Goal: Transaction & Acquisition: Purchase product/service

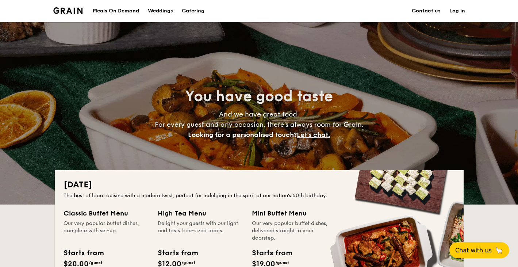
click at [115, 12] on div "Meals On Demand" at bounding box center [116, 11] width 46 height 22
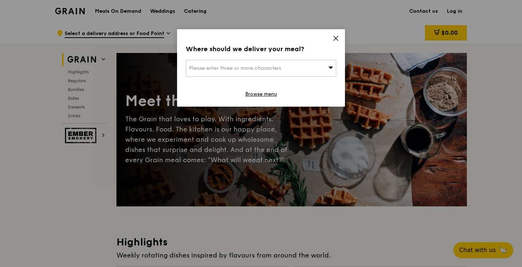
click at [337, 38] on icon at bounding box center [335, 38] width 7 height 7
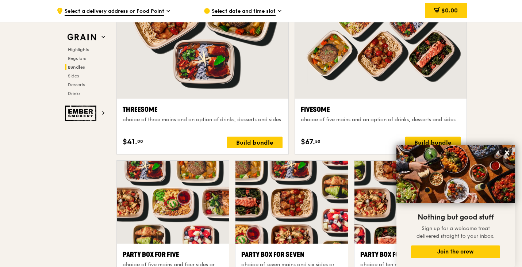
scroll to position [1386, 0]
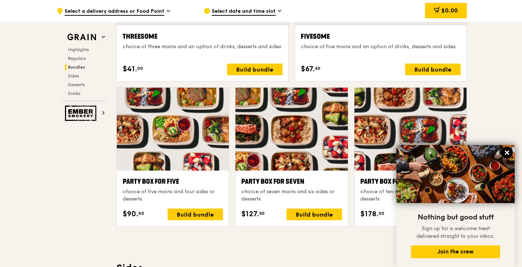
click at [504, 151] on icon at bounding box center [506, 152] width 7 height 7
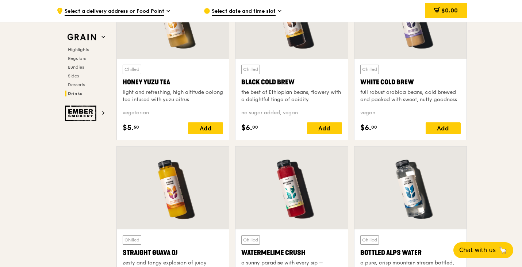
scroll to position [2771, 0]
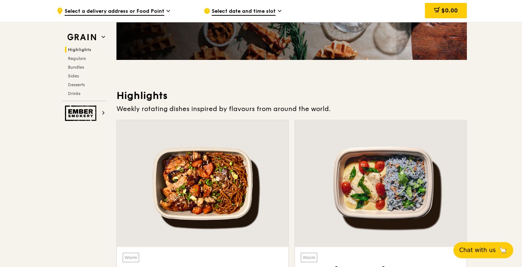
scroll to position [0, 0]
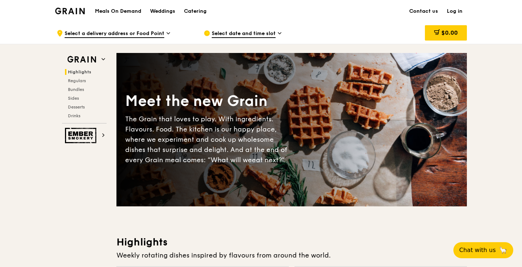
click at [146, 39] on div ".cls-1 { fill: none; stroke: #fff; stroke-linecap: round; stroke-linejoin: roun…" at bounding box center [124, 33] width 135 height 22
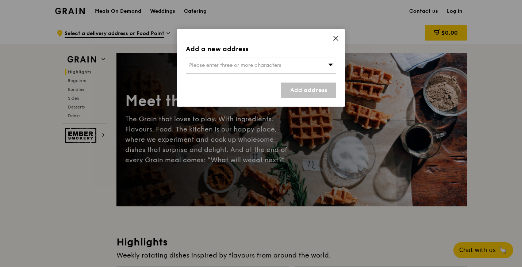
click at [335, 38] on icon at bounding box center [335, 38] width 4 height 4
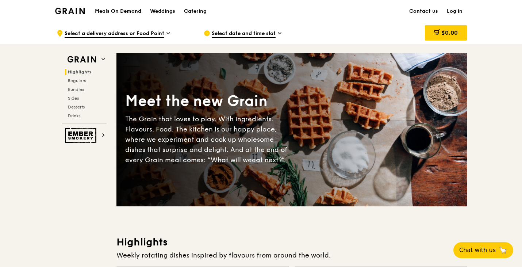
click at [131, 13] on h1 "Meals On Demand" at bounding box center [118, 11] width 46 height 7
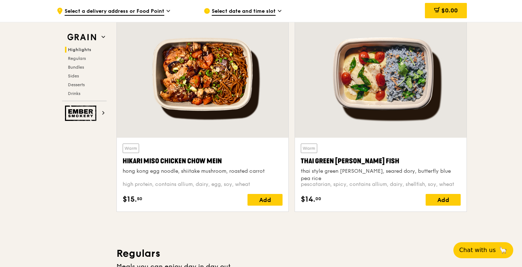
scroll to position [255, 0]
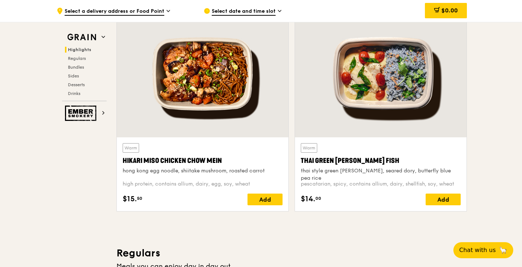
click at [160, 11] on span "Select a delivery address or Food Point" at bounding box center [115, 12] width 100 height 8
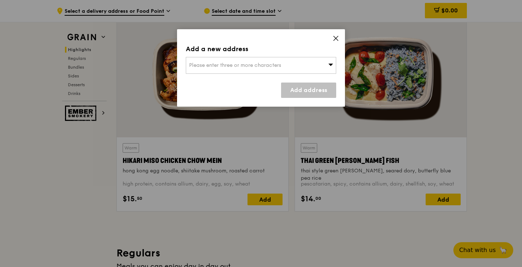
click at [336, 36] on icon at bounding box center [335, 38] width 7 height 7
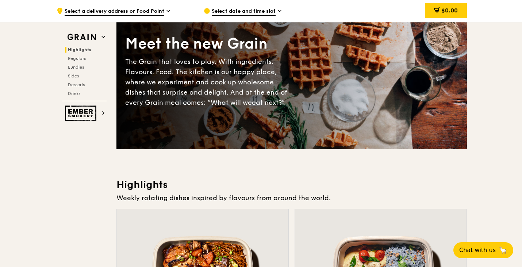
scroll to position [36, 0]
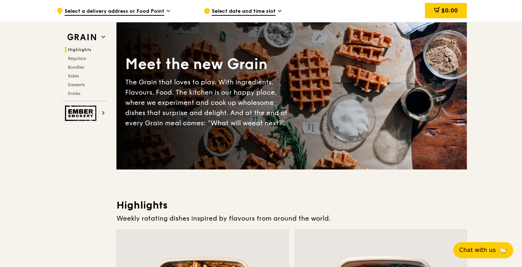
click at [152, 16] on div ".cls-1 { fill: none; stroke: #fff; stroke-linecap: round; stroke-linejoin: roun…" at bounding box center [124, 11] width 135 height 22
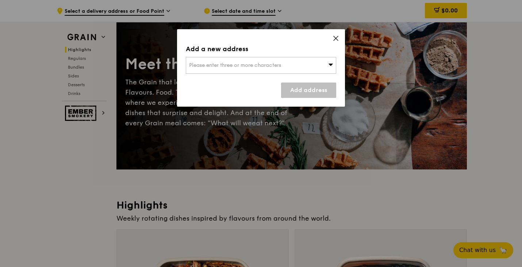
click at [264, 72] on div "Please enter three or more characters" at bounding box center [261, 65] width 150 height 17
type input "461043"
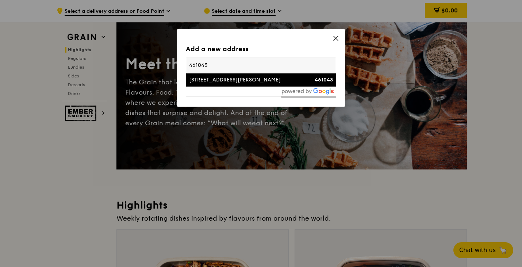
type input "[EMAIL_ADDRESS][DOMAIN_NAME]"
type input "461043"
click at [280, 77] on div "[STREET_ADDRESS][PERSON_NAME]" at bounding box center [243, 79] width 108 height 7
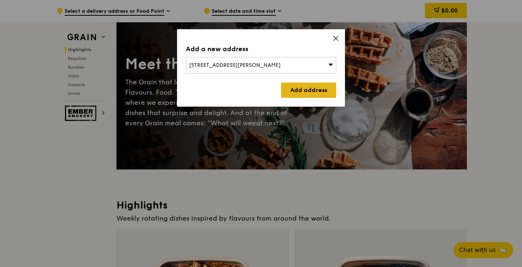
click at [311, 88] on link "Add address" at bounding box center [308, 89] width 55 height 15
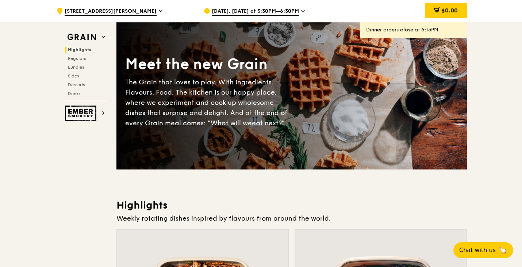
click at [270, 11] on span "[DATE], [DATE] at 5:30PM–6:30PM" at bounding box center [255, 12] width 87 height 8
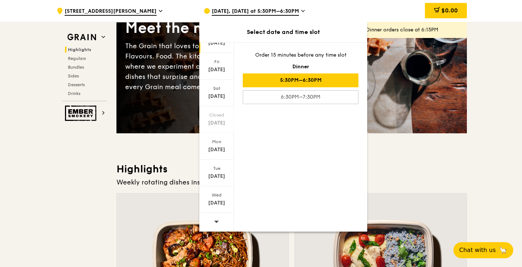
scroll to position [73, 0]
click at [216, 172] on div "[DATE]" at bounding box center [216, 172] width 35 height 27
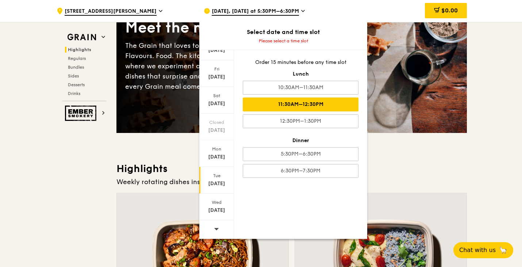
click at [286, 101] on div "11:30AM–12:30PM" at bounding box center [301, 104] width 116 height 14
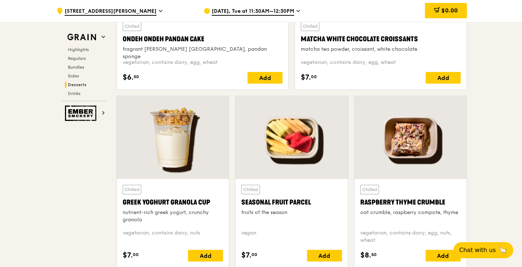
scroll to position [2188, 0]
